Goal: Task Accomplishment & Management: Use online tool/utility

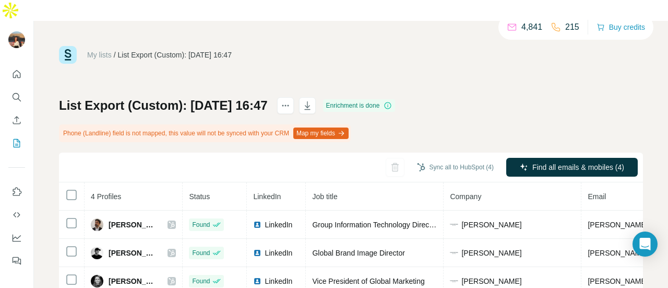
scroll to position [0, 49]
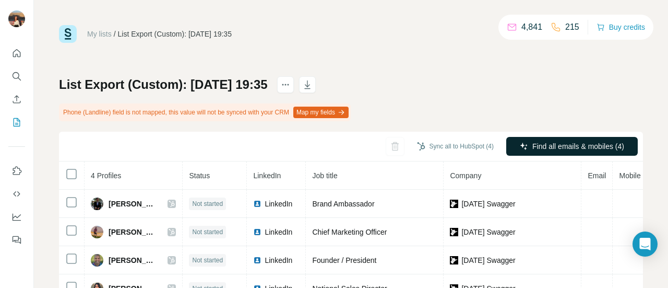
click at [520, 143] on icon "button" at bounding box center [524, 146] width 8 height 8
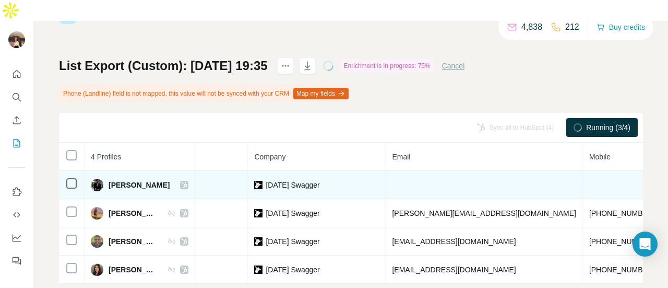
scroll to position [0, 218]
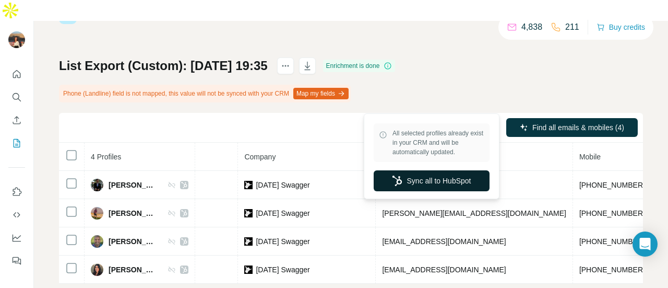
click at [424, 177] on button "Sync all to HubSpot" at bounding box center [432, 180] width 116 height 21
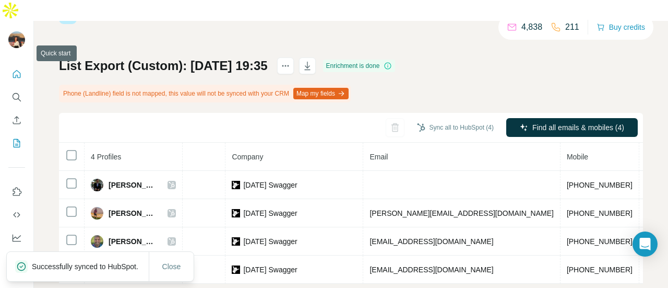
click at [14, 70] on icon "Quick start" at bounding box center [17, 74] width 8 height 8
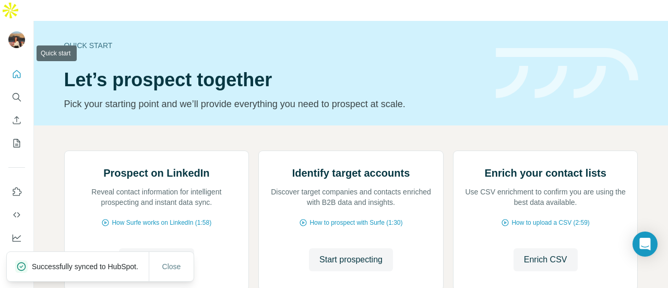
drag, startPoint x: 14, startPoint y: 56, endPoint x: 195, endPoint y: 50, distance: 181.8
click at [195, 50] on div "Quick start Let’s prospect together Pick your starting point and we’ll provide …" at bounding box center [334, 165] width 668 height 288
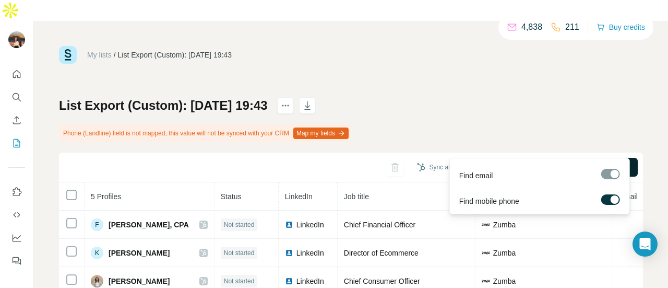
click at [554, 162] on span "Find all emails & mobiles (5)" at bounding box center [579, 167] width 92 height 10
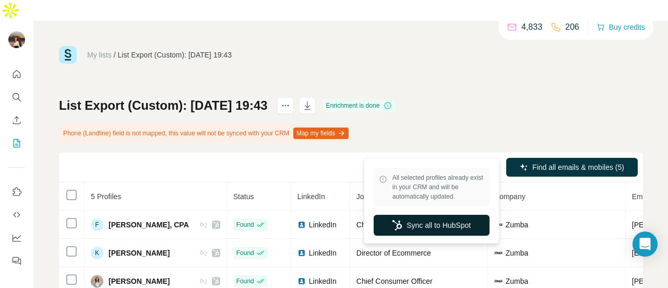
click at [434, 228] on button "Sync all to HubSpot" at bounding box center [432, 225] width 116 height 21
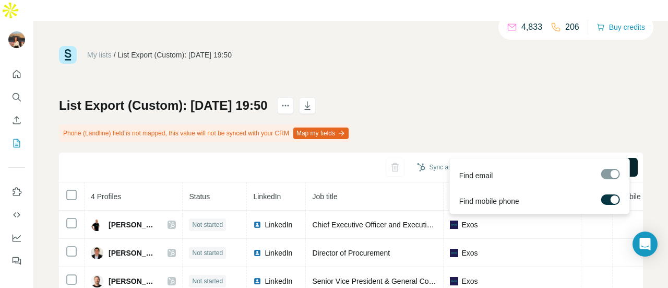
click at [540, 162] on span "Find all emails & mobiles (4)" at bounding box center [579, 167] width 92 height 10
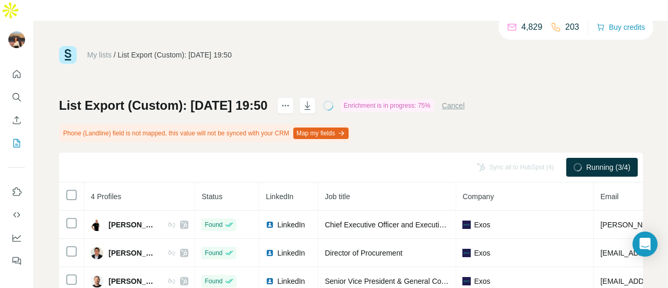
scroll to position [44, 0]
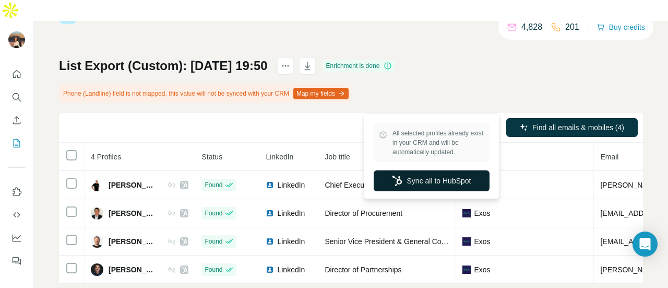
click at [428, 184] on button "Sync all to HubSpot" at bounding box center [432, 180] width 116 height 21
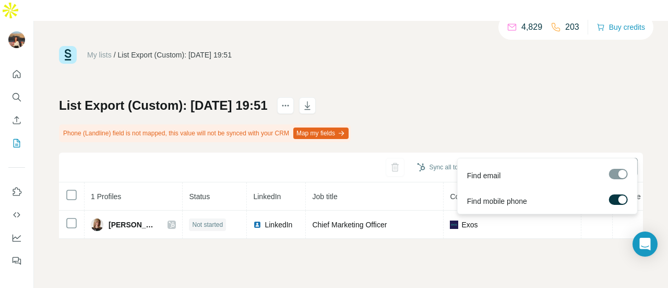
click at [521, 163] on icon "button" at bounding box center [524, 167] width 8 height 8
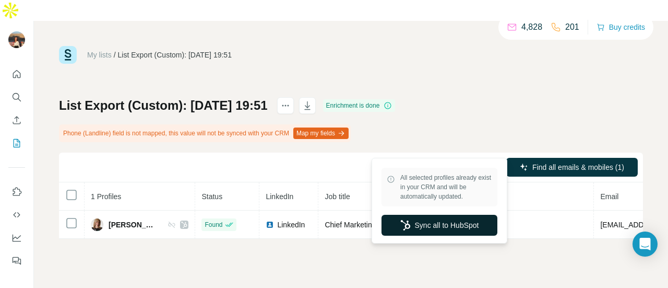
click at [447, 220] on button "Sync all to HubSpot" at bounding box center [440, 225] width 116 height 21
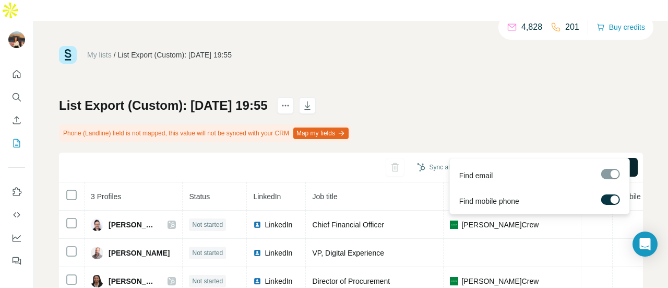
click at [533, 162] on span "Find all emails & mobiles (3)" at bounding box center [579, 167] width 92 height 10
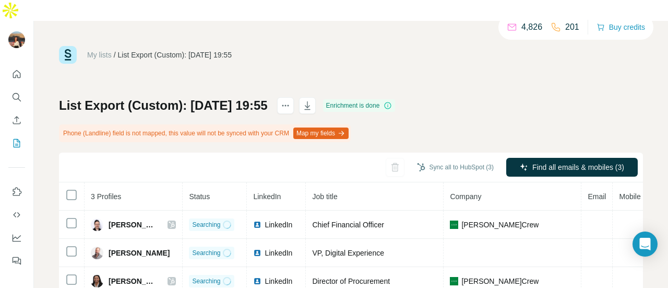
scroll to position [16, 0]
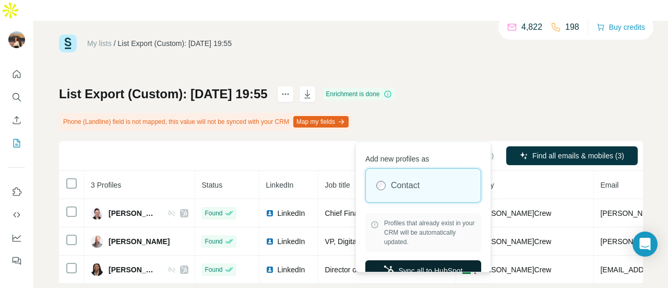
click at [413, 260] on button "Sync all to HubSpot" at bounding box center [424, 270] width 116 height 21
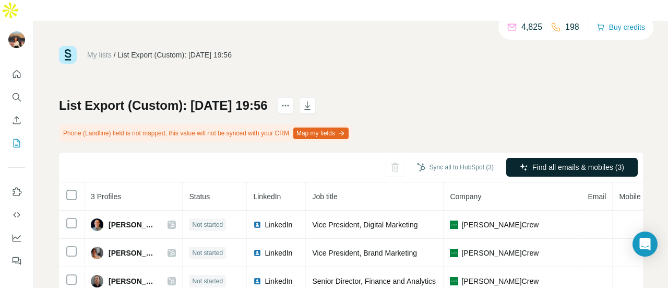
click at [533, 158] on button "Find all emails & mobiles (3)" at bounding box center [573, 167] width 132 height 19
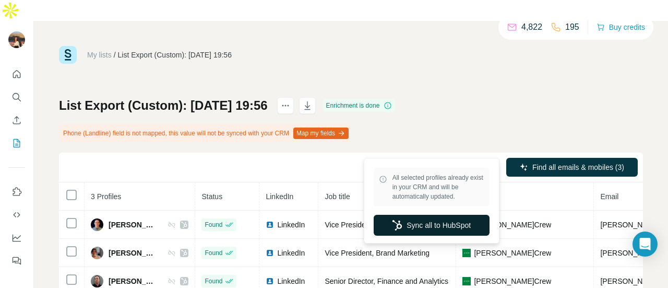
click at [450, 229] on button "Sync all to HubSpot" at bounding box center [432, 225] width 116 height 21
